Goal: Information Seeking & Learning: Learn about a topic

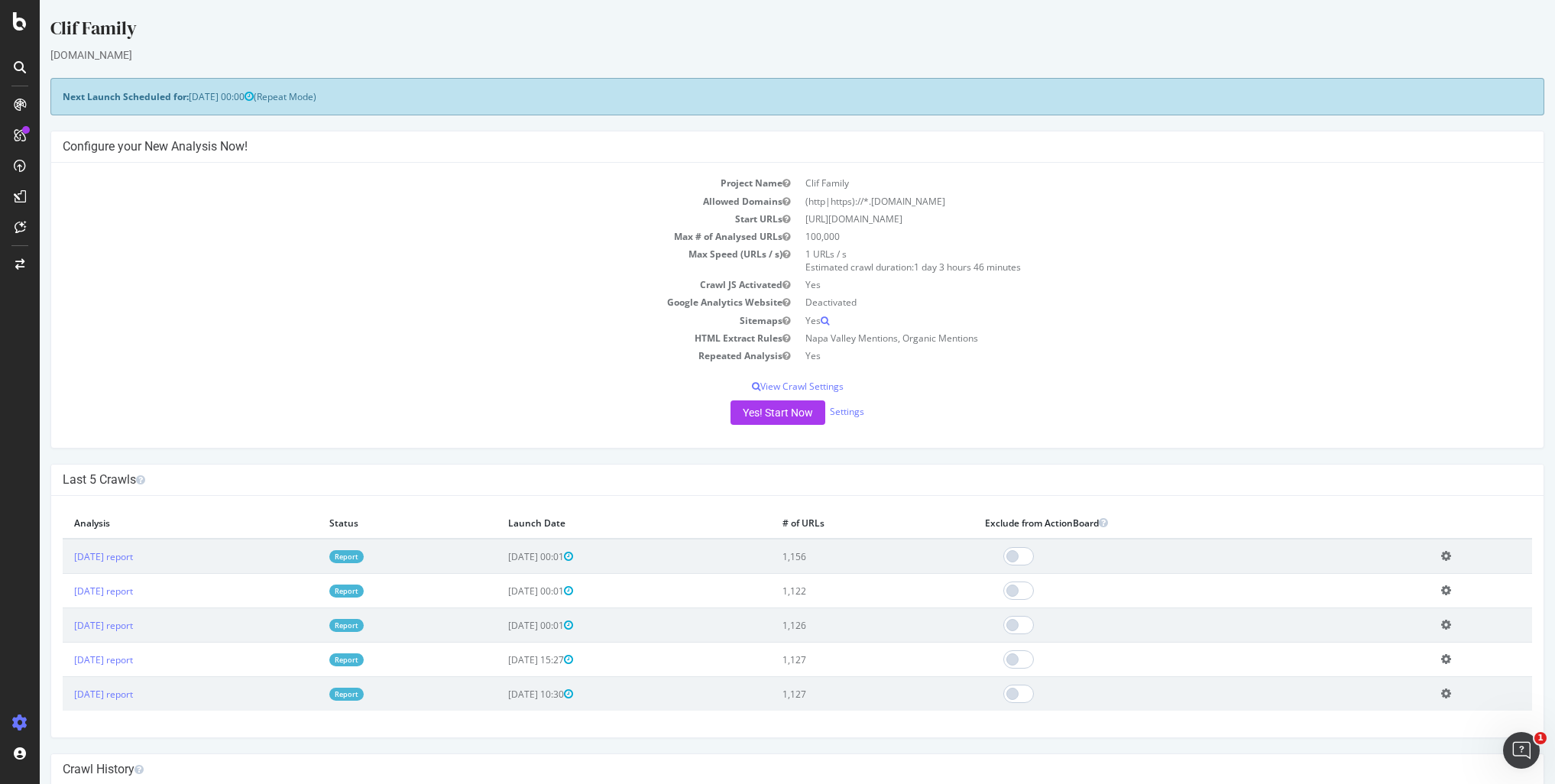
click at [1098, 184] on td "Clif Family" at bounding box center [1166, 183] width 736 height 17
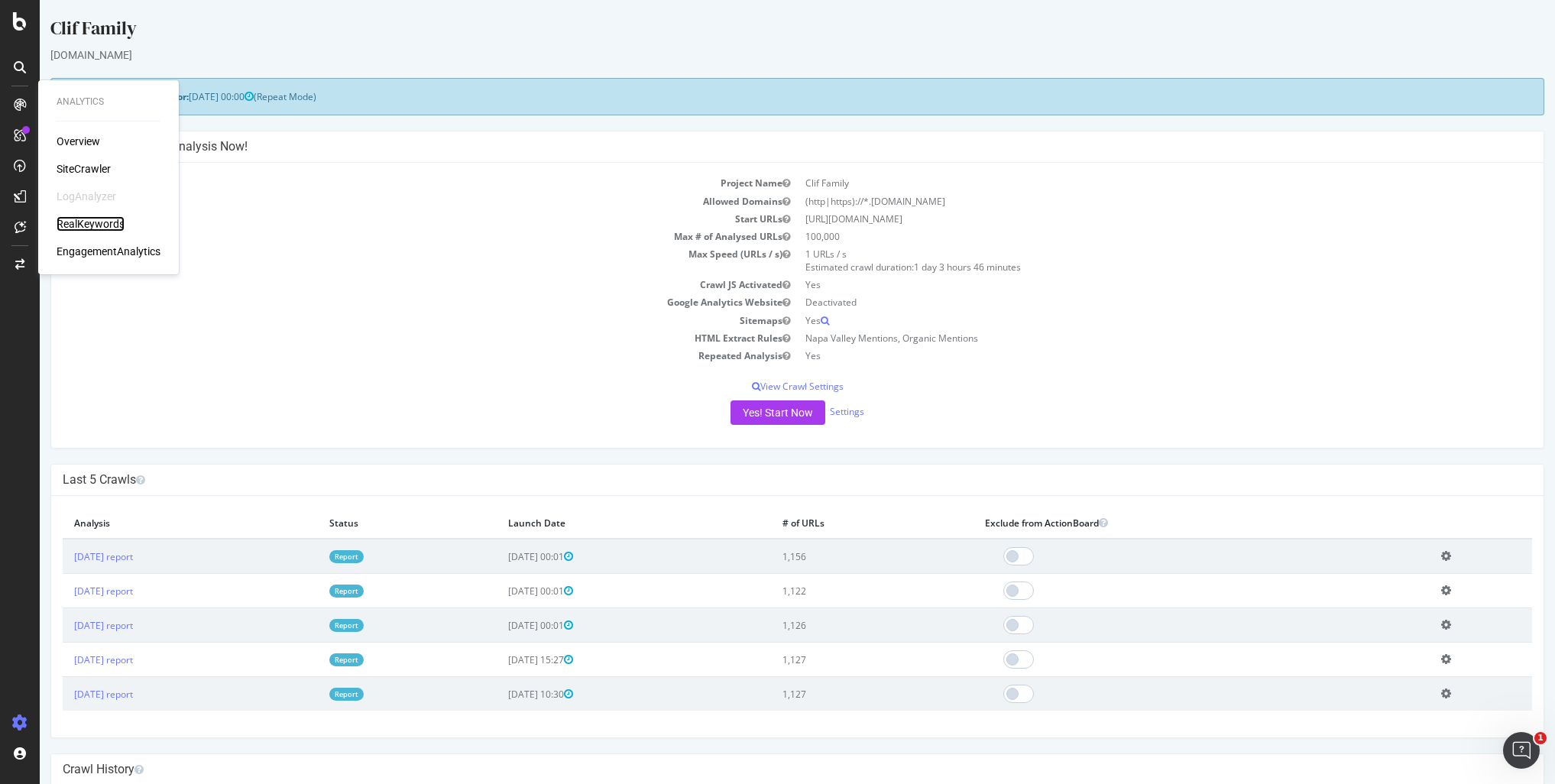
click at [79, 216] on div "RealKeywords" at bounding box center [91, 223] width 68 height 16
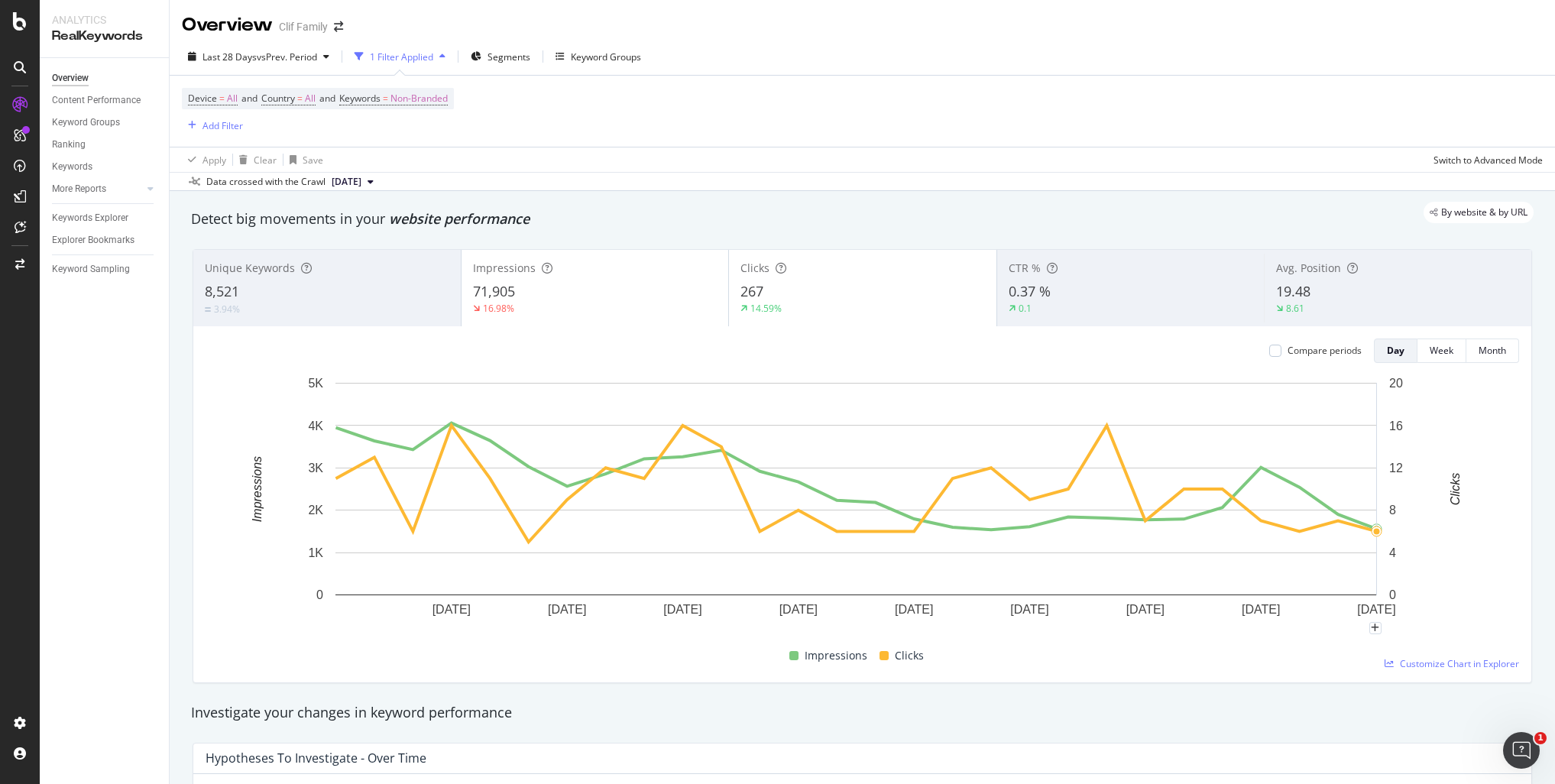
click at [1482, 40] on div "Last 28 Days vs Prev. Period 1 Filter Applied Segments Keyword Groups Device = …" at bounding box center [863, 115] width 1386 height 153
click at [88, 134] on div "Ranking" at bounding box center [110, 144] width 117 height 22
click at [86, 140] on link "Ranking" at bounding box center [106, 144] width 107 height 16
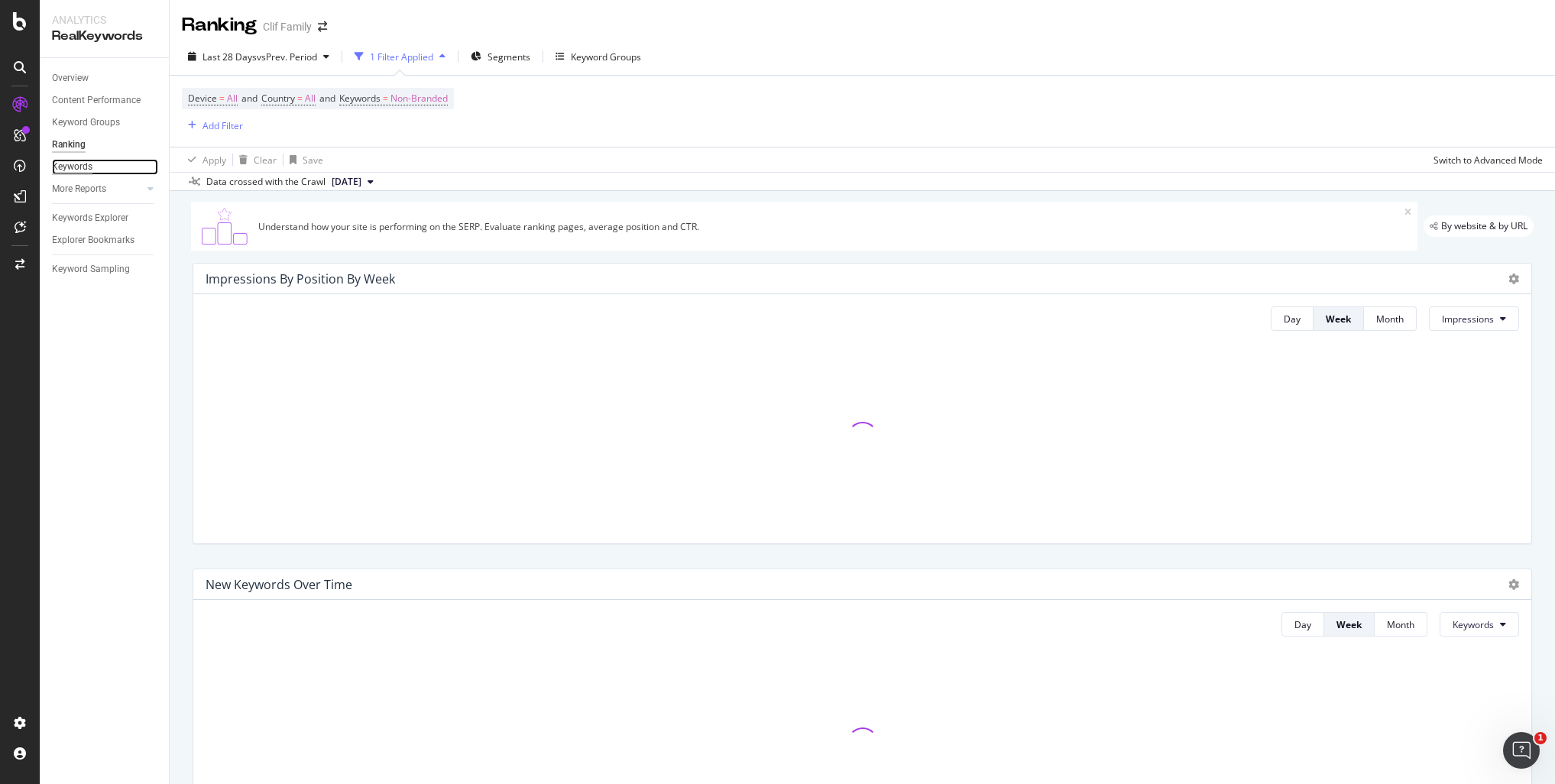
click at [83, 163] on div "Keywords" at bounding box center [73, 166] width 40 height 16
